Goal: Task Accomplishment & Management: Use online tool/utility

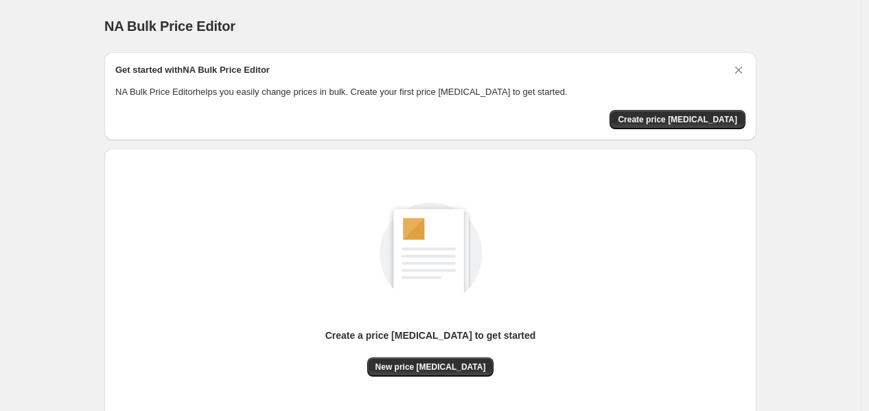
scroll to position [103, 0]
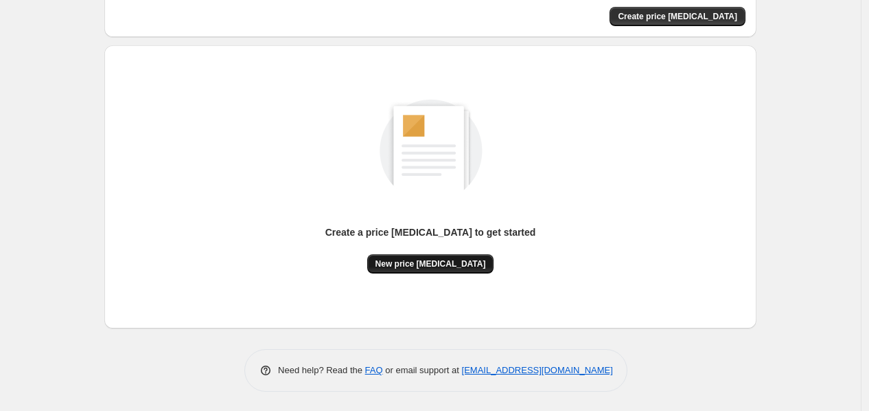
click at [429, 255] on button "New price [MEDICAL_DATA]" at bounding box center [430, 263] width 127 height 19
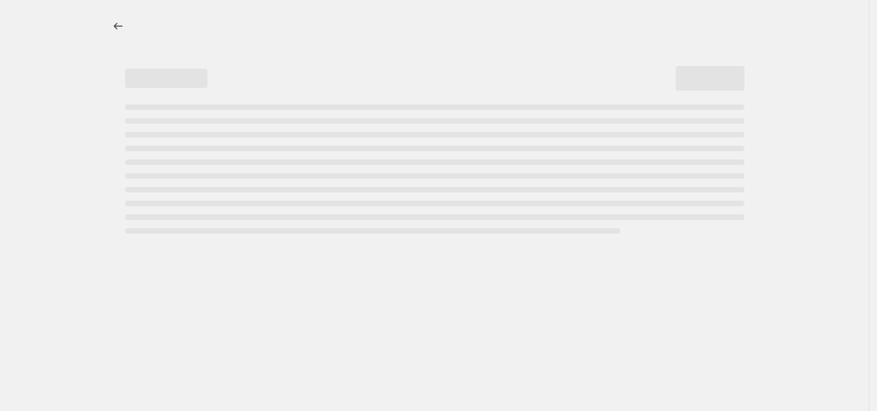
select select "percentage"
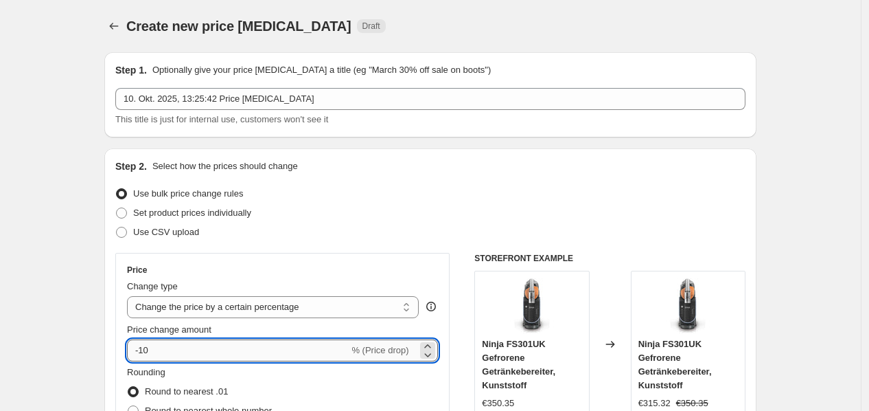
click at [217, 345] on input "-10" at bounding box center [238, 350] width 222 height 22
type input "-1"
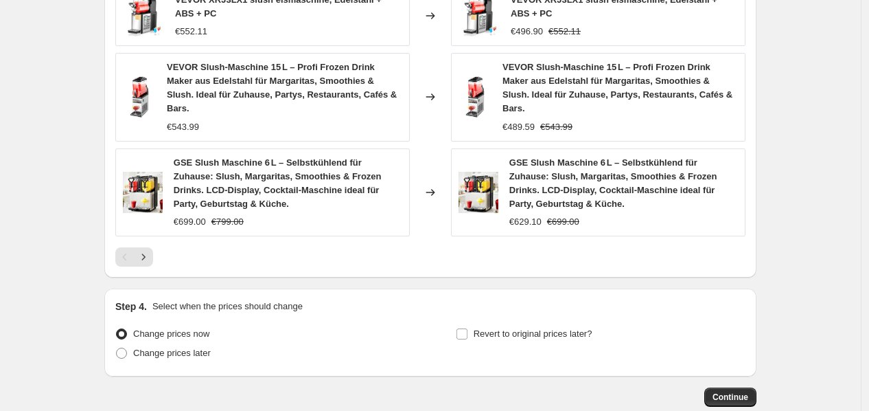
scroll to position [1040, 0]
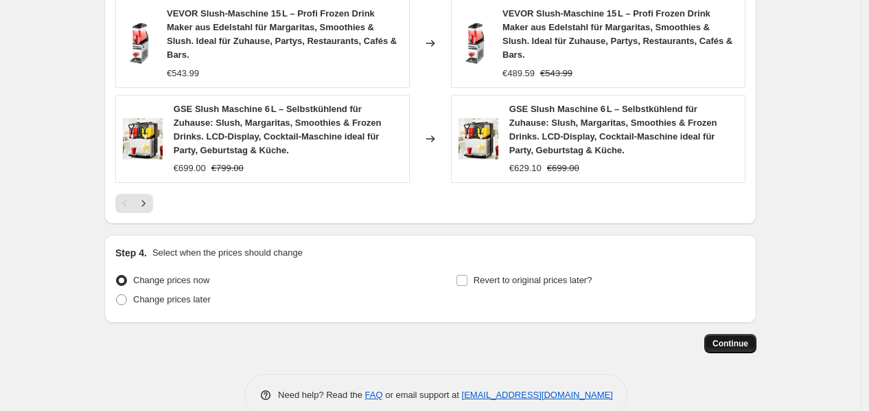
type input "-38"
click at [718, 334] on button "Continue" at bounding box center [731, 343] width 52 height 19
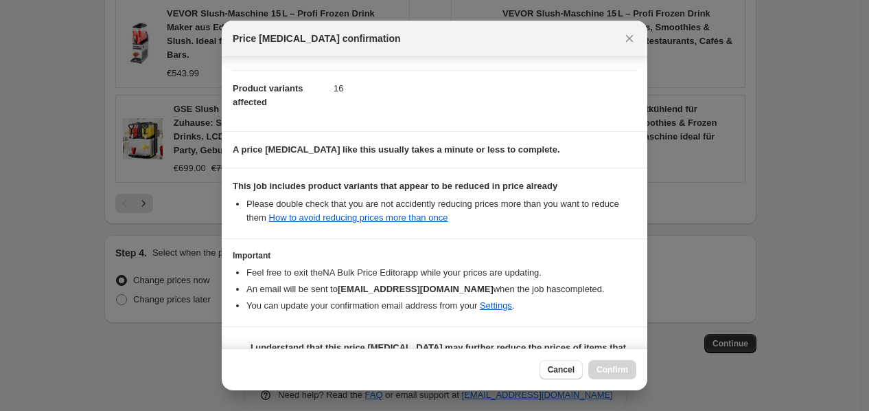
scroll to position [167, 0]
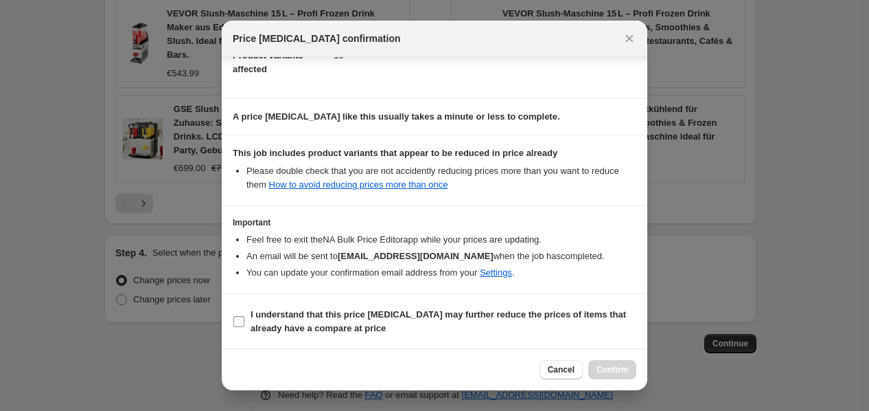
click at [380, 312] on b "I understand that this price change job may further reduce the prices of items …" at bounding box center [439, 321] width 376 height 24
click at [244, 316] on input "I understand that this price change job may further reduce the prices of items …" at bounding box center [238, 321] width 11 height 11
checkbox input "true"
drag, startPoint x: 622, startPoint y: 368, endPoint x: 615, endPoint y: 360, distance: 10.7
click at [621, 368] on span "Confirm" at bounding box center [613, 369] width 32 height 11
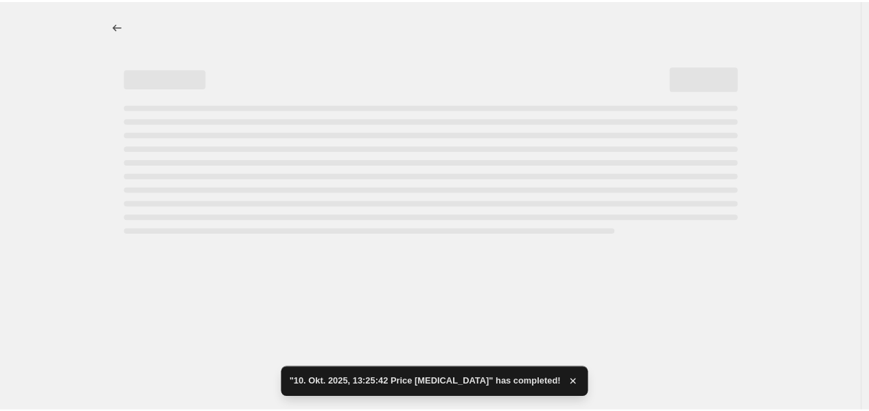
select select "percentage"
